Goal: Information Seeking & Learning: Learn about a topic

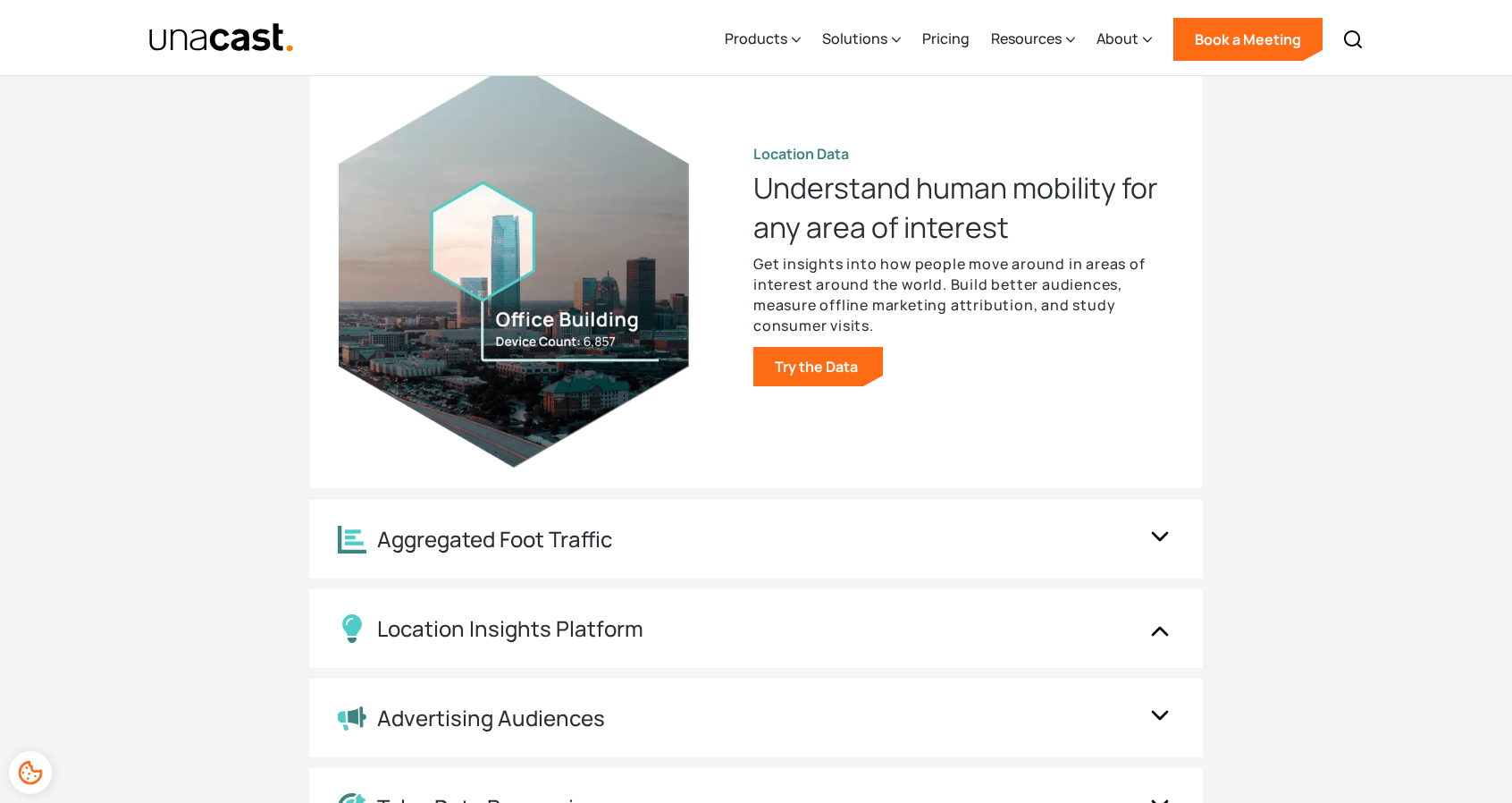
scroll to position [1788, 0]
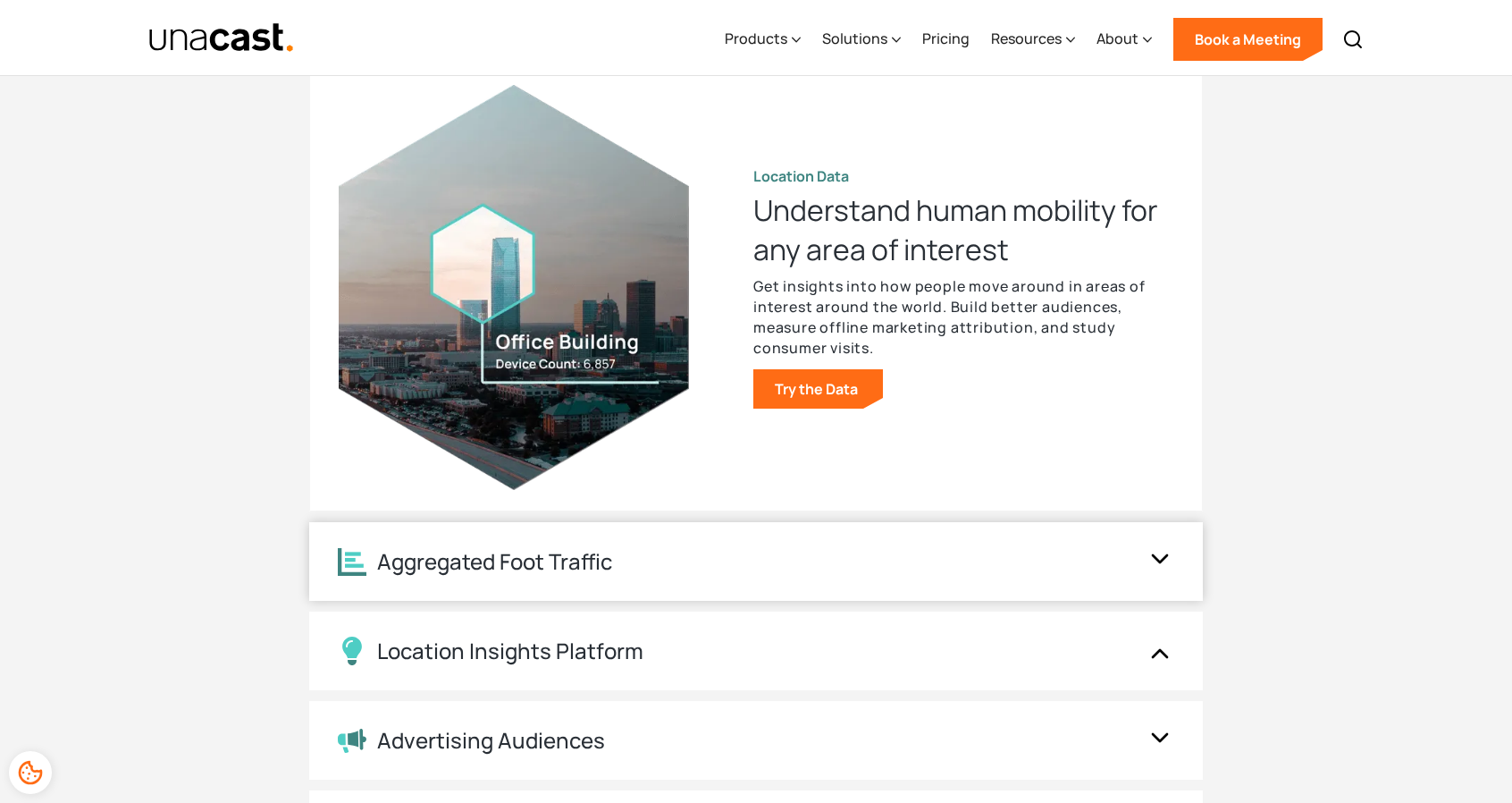
click at [1034, 575] on div "Aggregated Foot Traffic" at bounding box center [739, 561] width 801 height 28
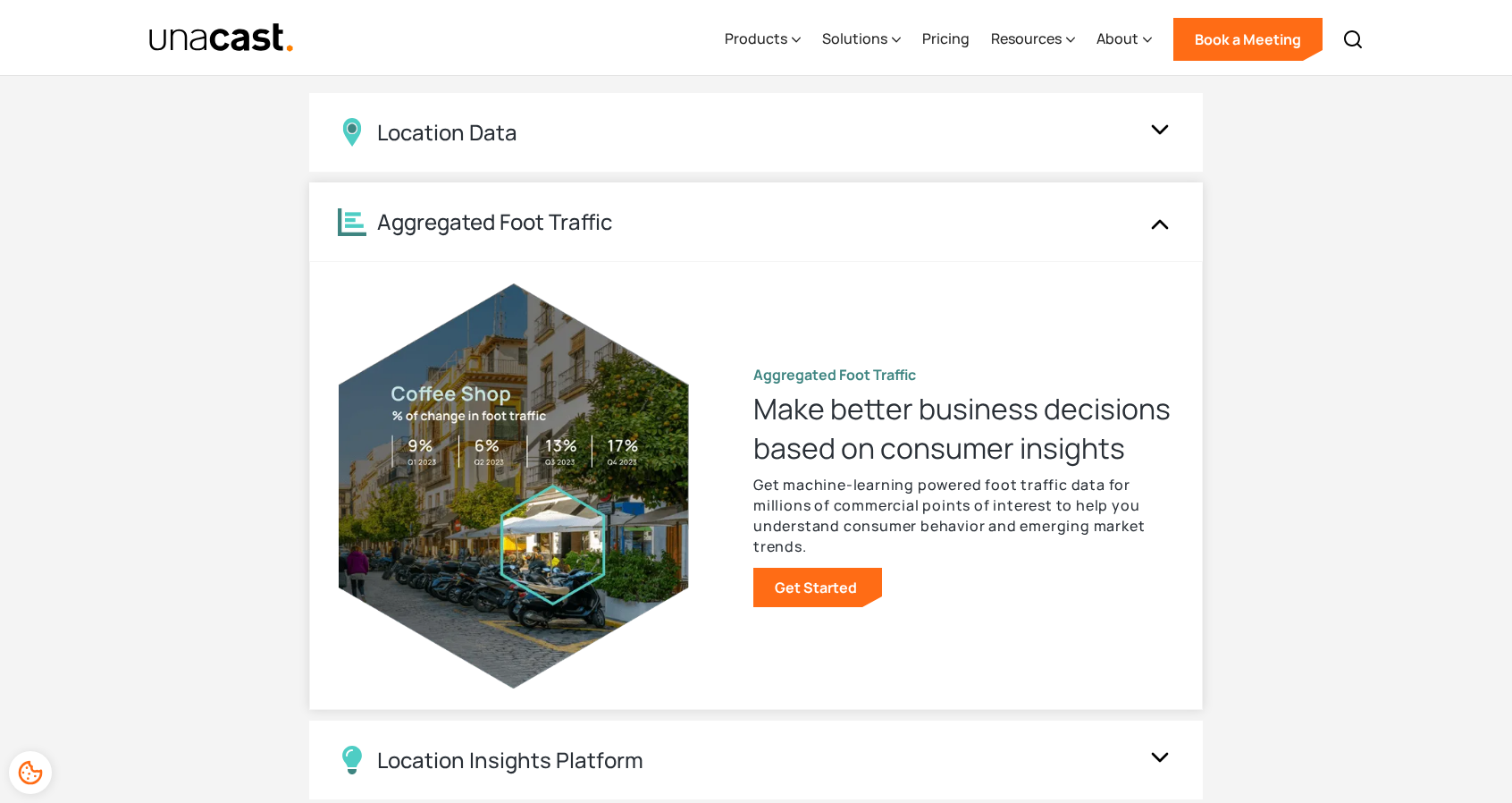
scroll to position [1609, 0]
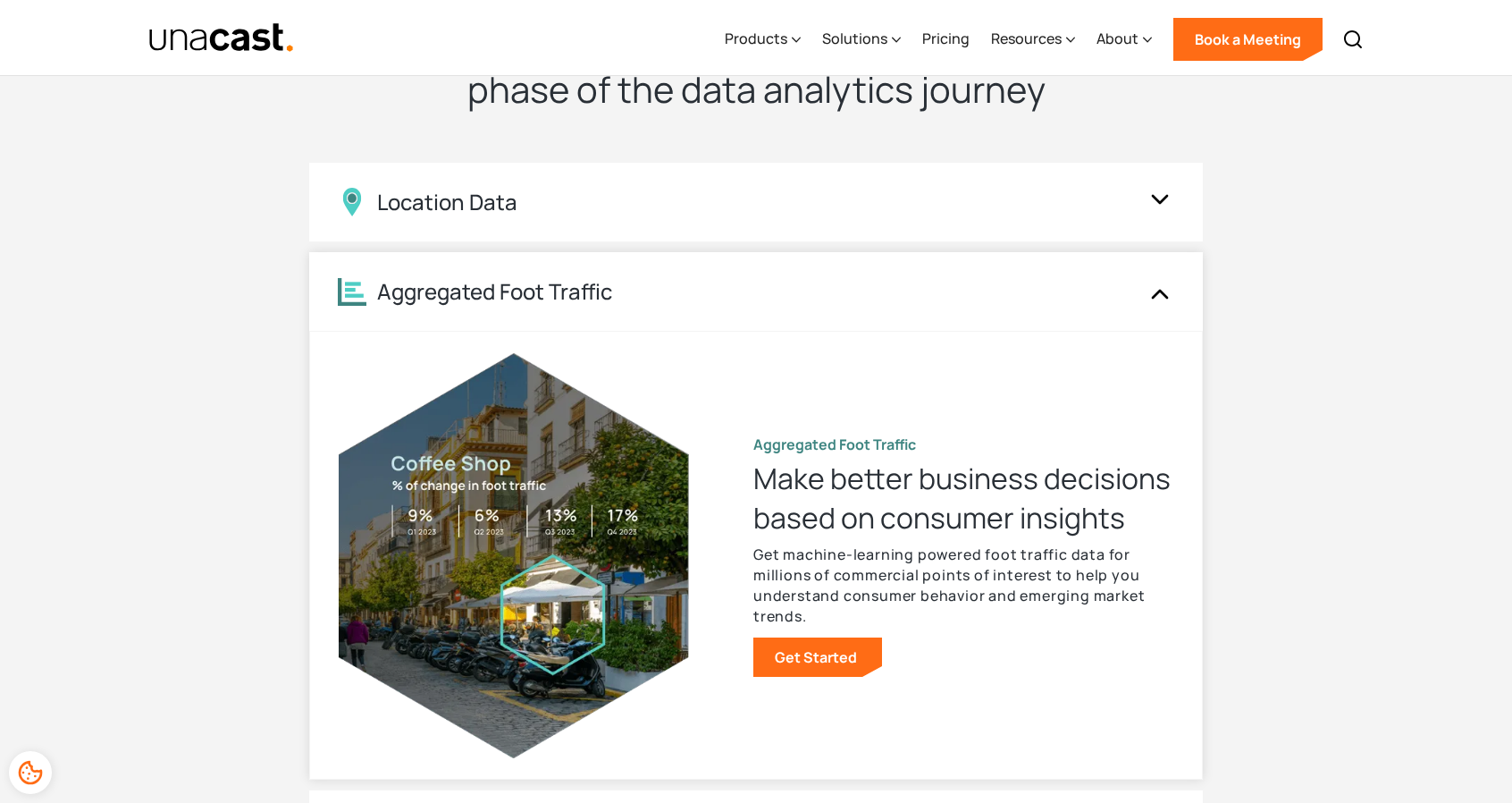
click at [1167, 300] on img at bounding box center [1160, 291] width 29 height 34
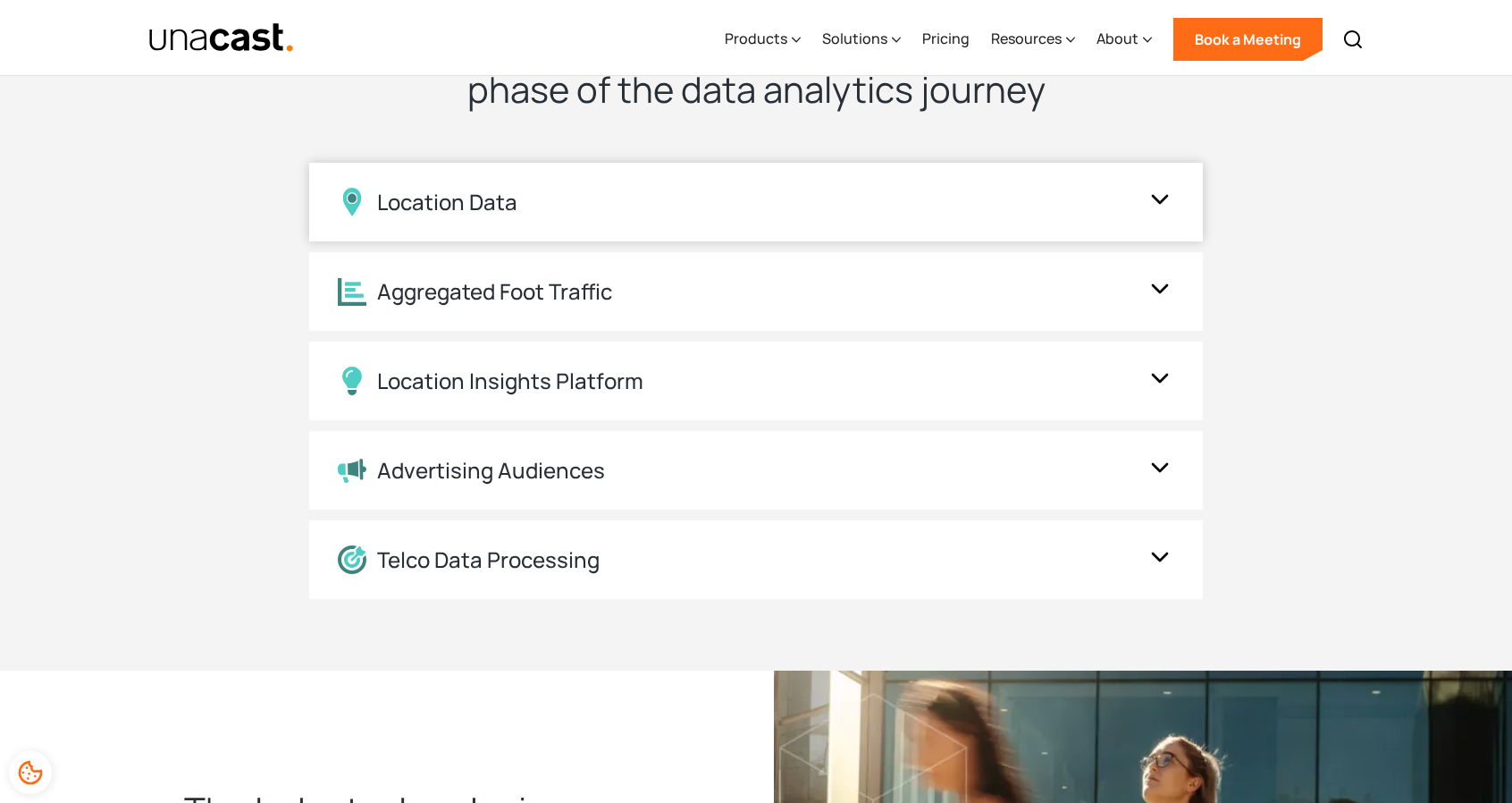
click at [1157, 209] on img at bounding box center [1160, 202] width 29 height 34
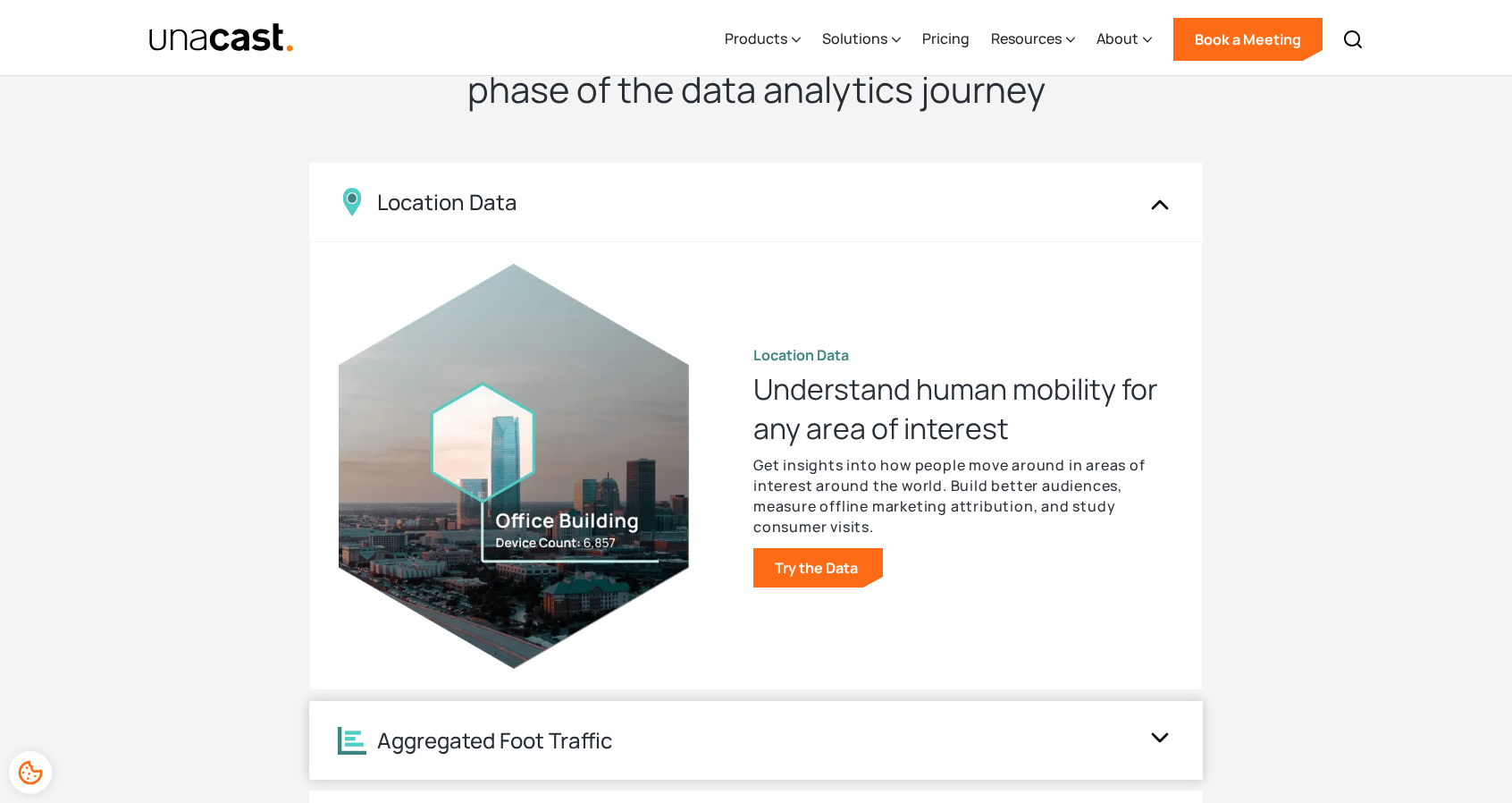
click at [1138, 739] on div "Aggregated Foot Traffic" at bounding box center [756, 740] width 894 height 79
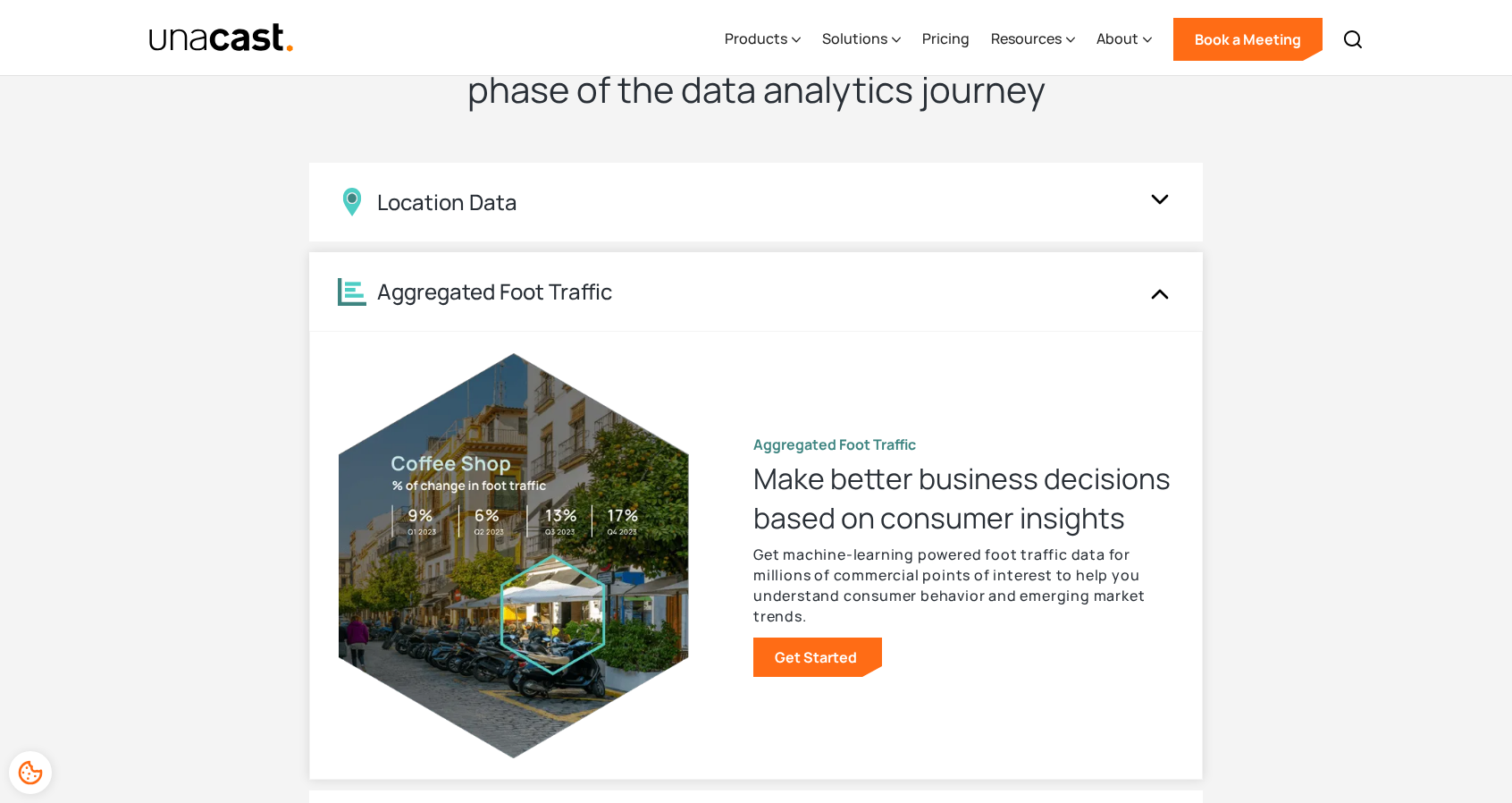
click at [1158, 305] on img at bounding box center [1160, 291] width 29 height 34
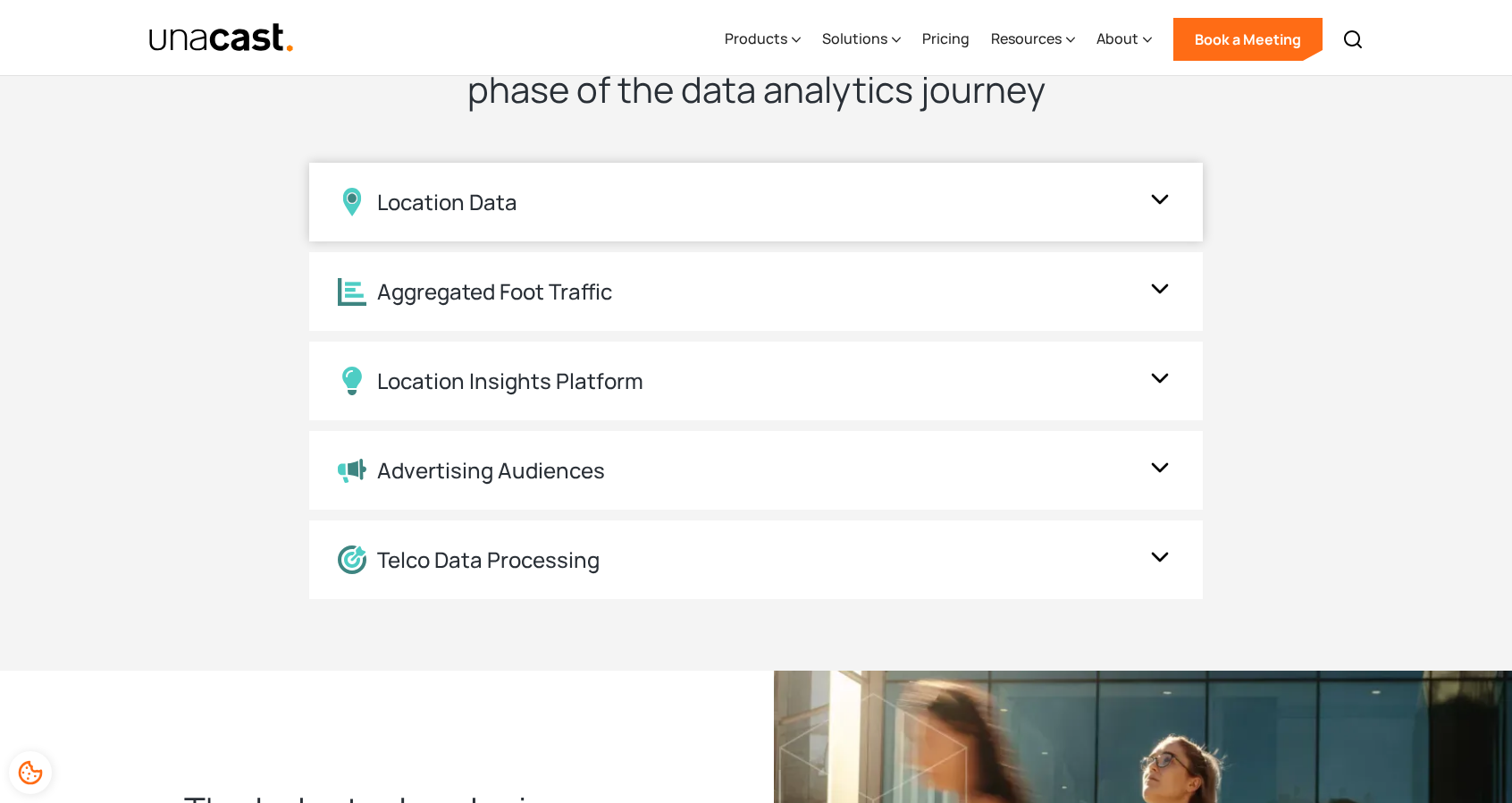
click at [1165, 212] on img at bounding box center [1160, 202] width 29 height 34
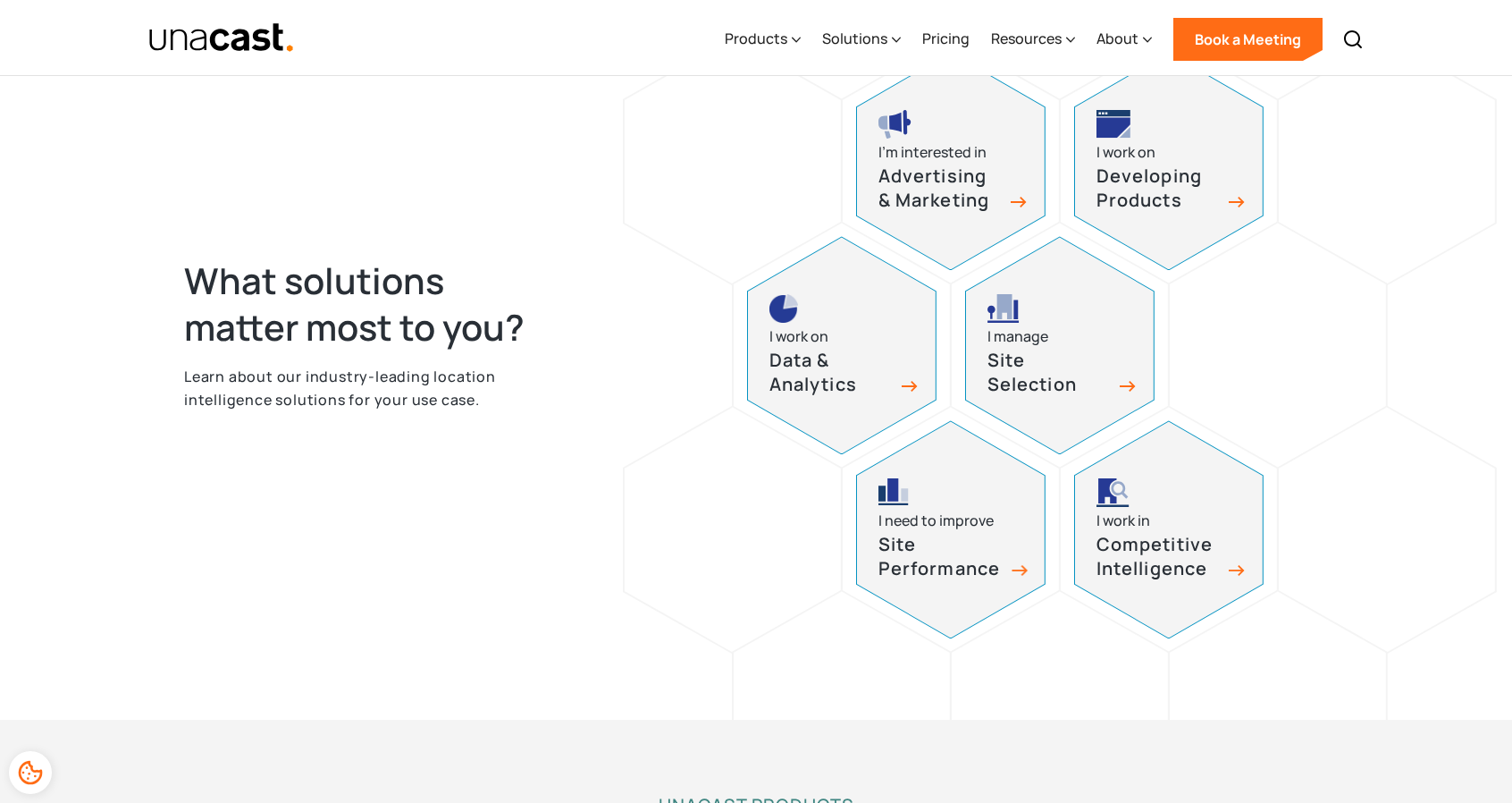
scroll to position [805, 0]
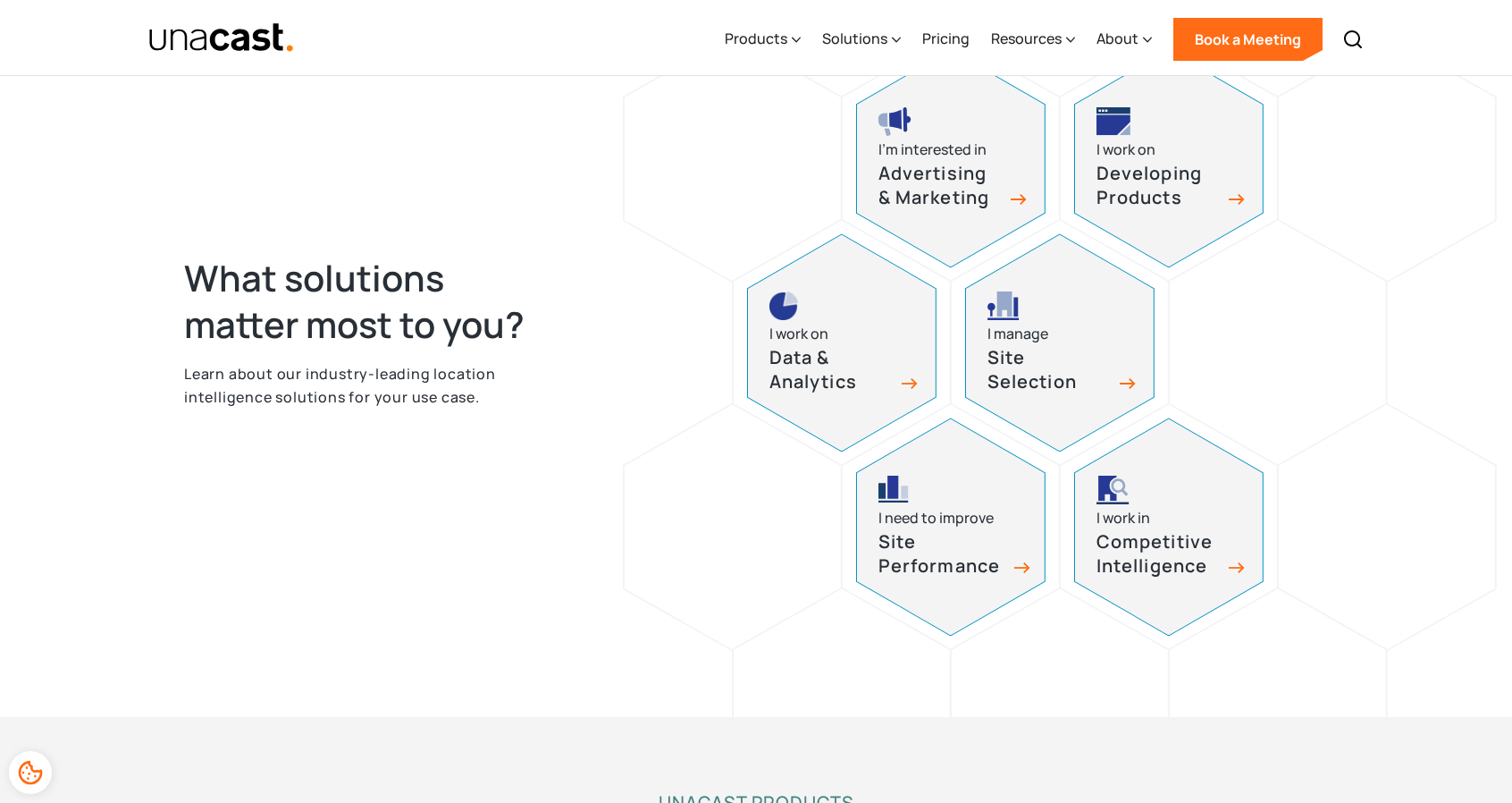
click at [914, 534] on h3 "Site Performance" at bounding box center [941, 553] width 125 height 47
